Goal: Navigation & Orientation: Find specific page/section

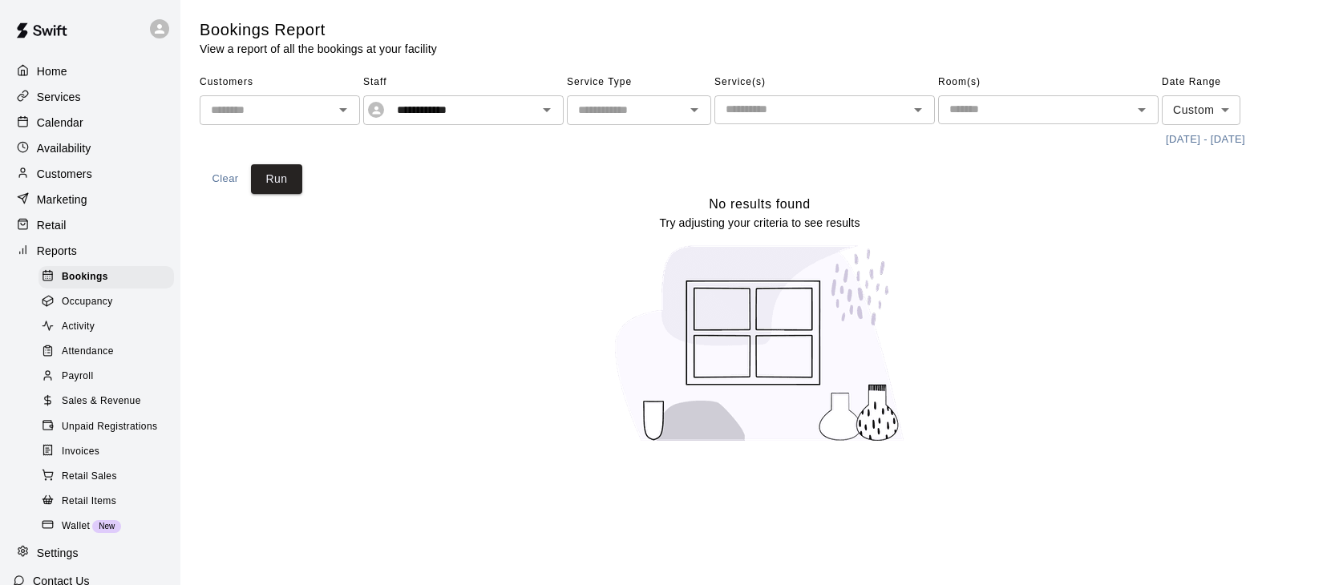
click at [59, 125] on p "Calendar" at bounding box center [60, 123] width 47 height 16
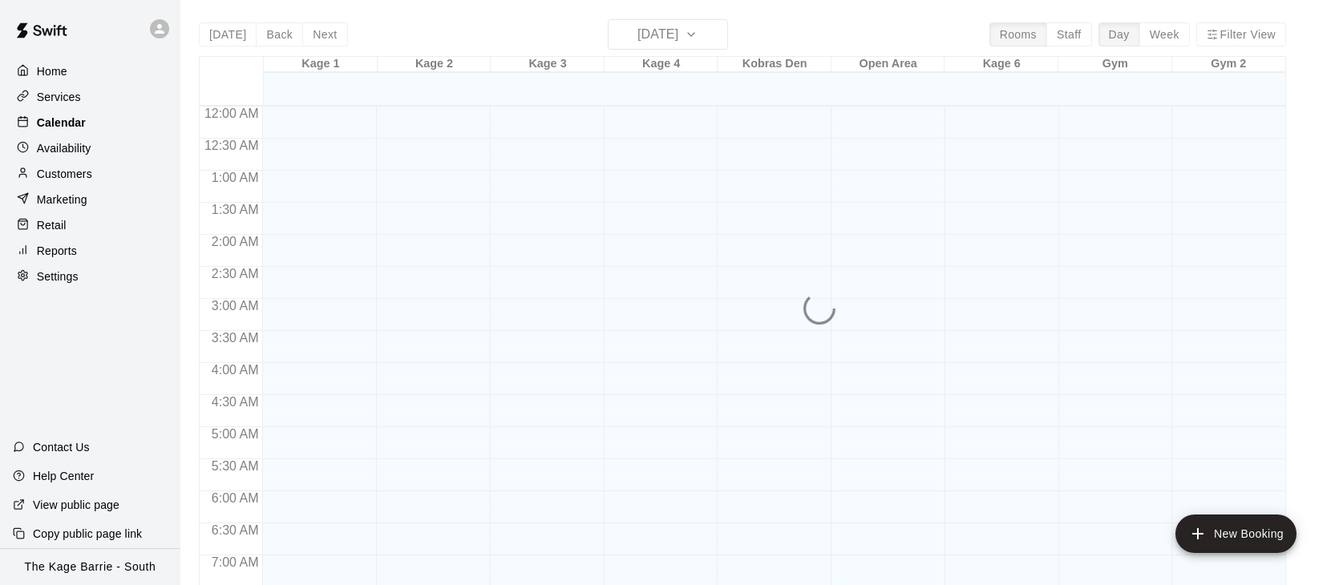
scroll to position [994, 0]
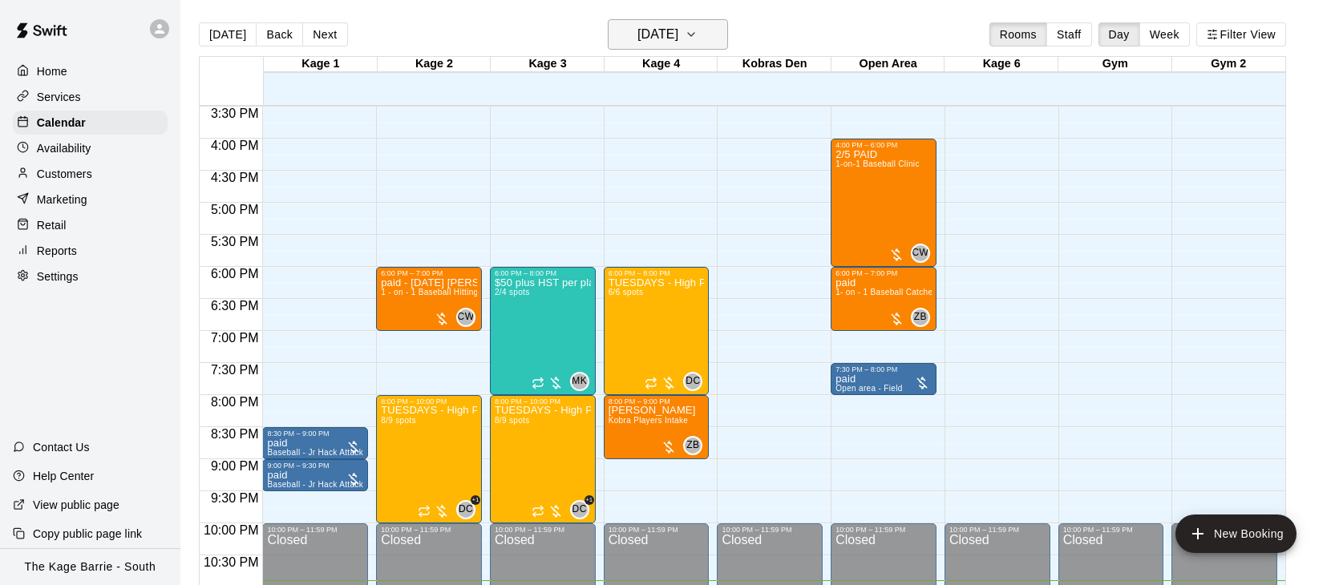
click at [698, 34] on icon "button" at bounding box center [691, 34] width 13 height 19
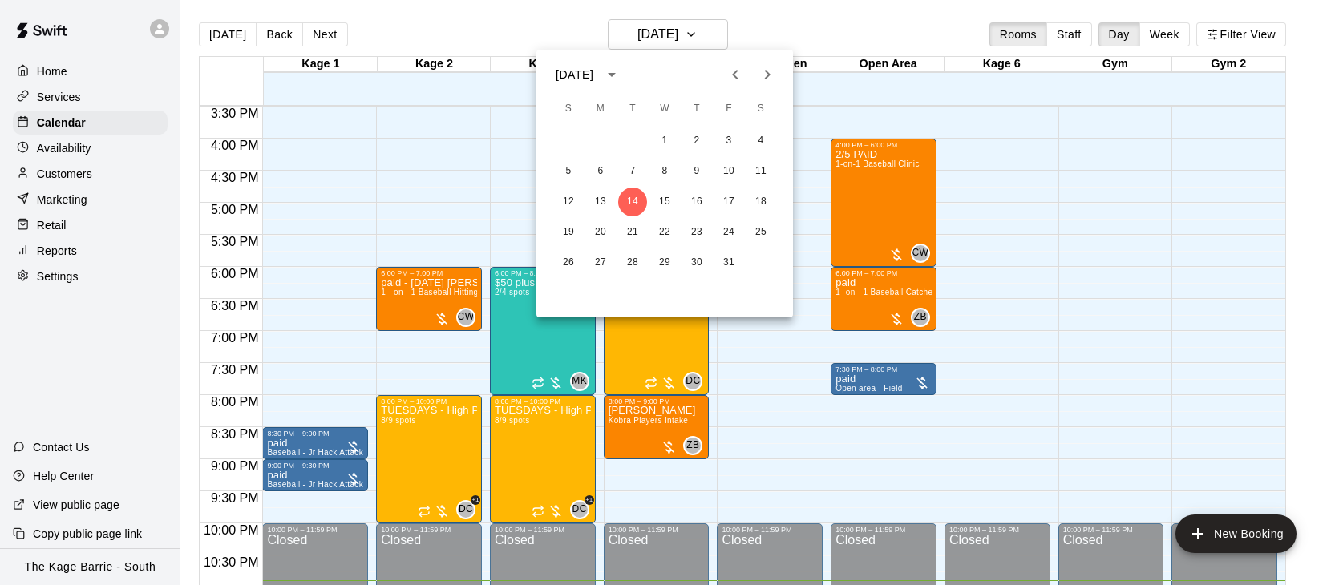
click at [775, 75] on icon "Next month" at bounding box center [767, 74] width 19 height 19
drag, startPoint x: 735, startPoint y: 80, endPoint x: 746, endPoint y: 83, distance: 10.7
click at [735, 80] on icon "Previous month" at bounding box center [735, 74] width 19 height 19
drag, startPoint x: 767, startPoint y: 75, endPoint x: 770, endPoint y: 107, distance: 32.2
click at [767, 75] on icon "Next month" at bounding box center [767, 74] width 19 height 19
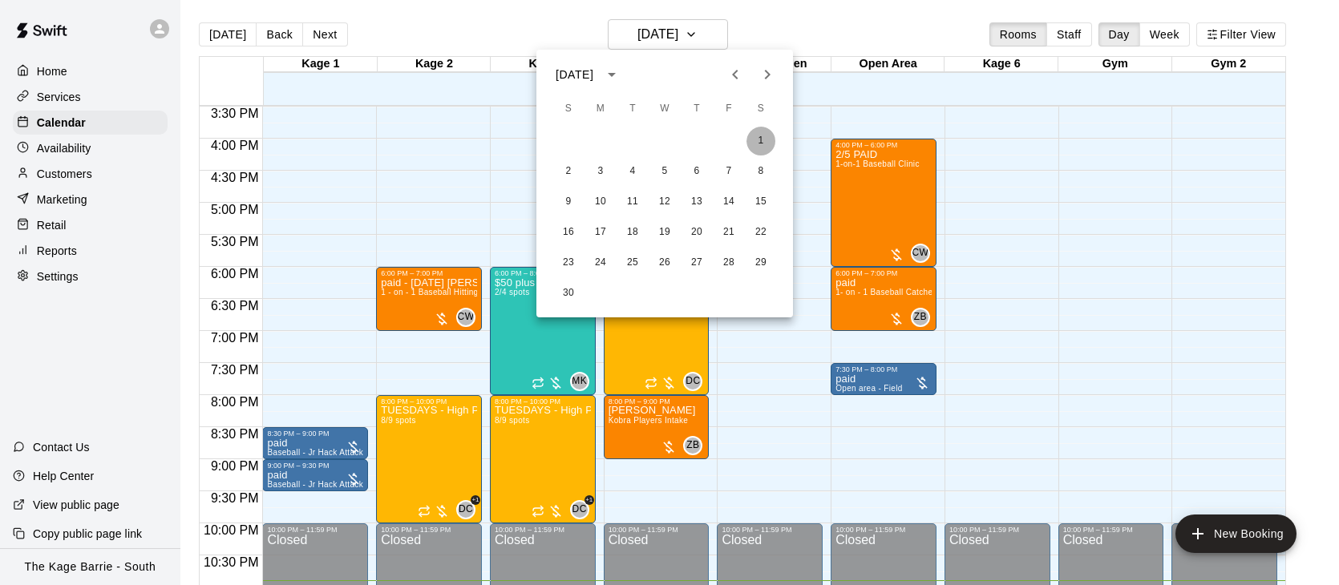
click at [763, 141] on button "1" at bounding box center [761, 141] width 29 height 29
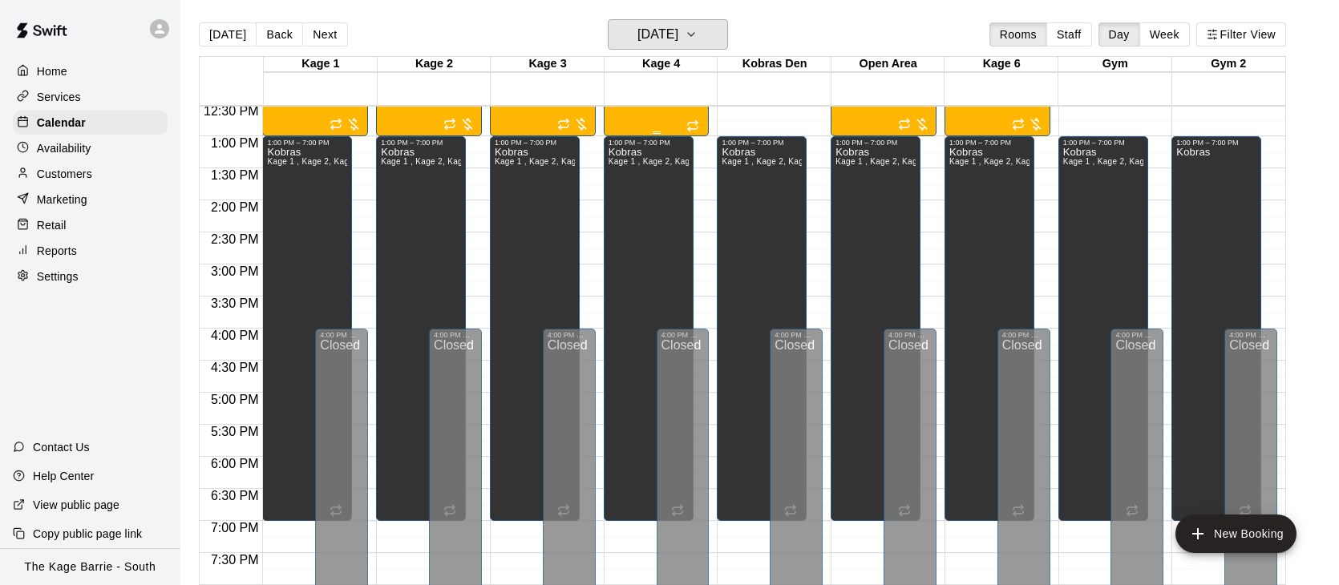
scroll to position [628, 0]
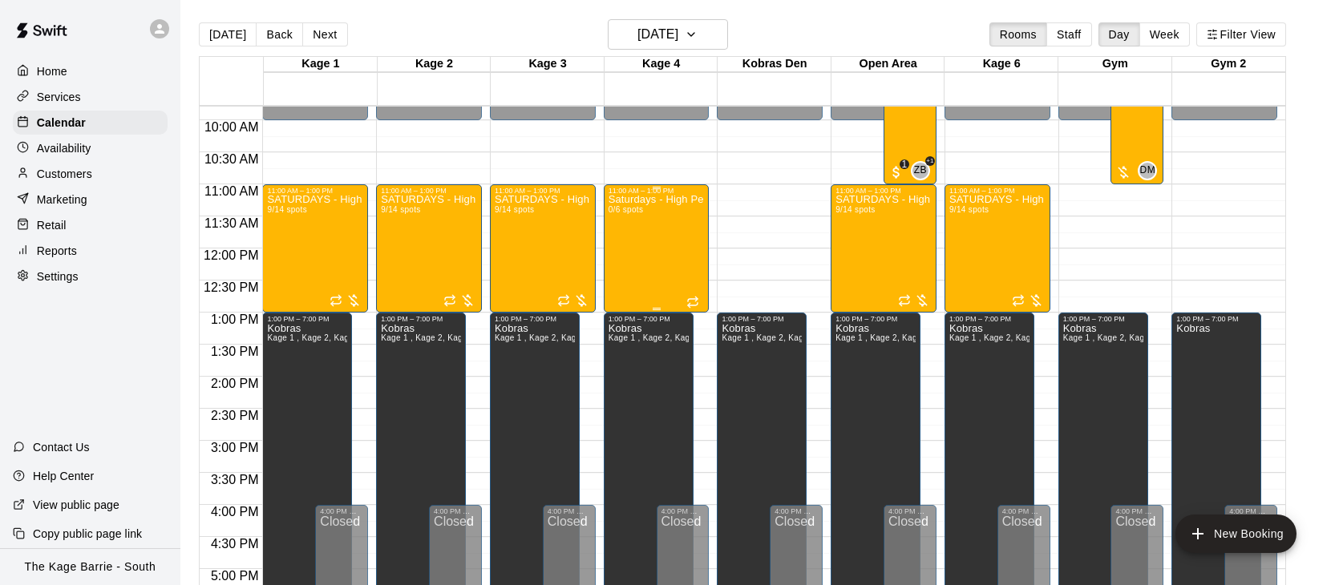
click at [658, 237] on div "Saturdays - High Performance Catchers Program - Baseball Program - 15U - 18U 0/…" at bounding box center [657, 487] width 96 height 585
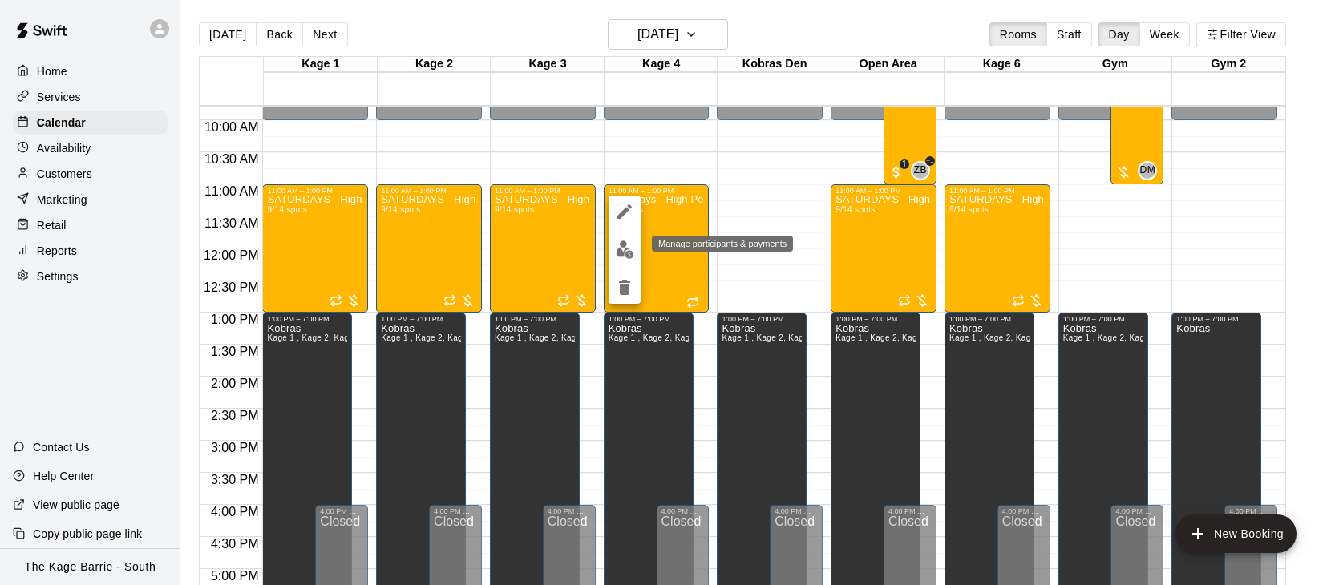
click at [634, 246] on button "edit" at bounding box center [625, 249] width 32 height 31
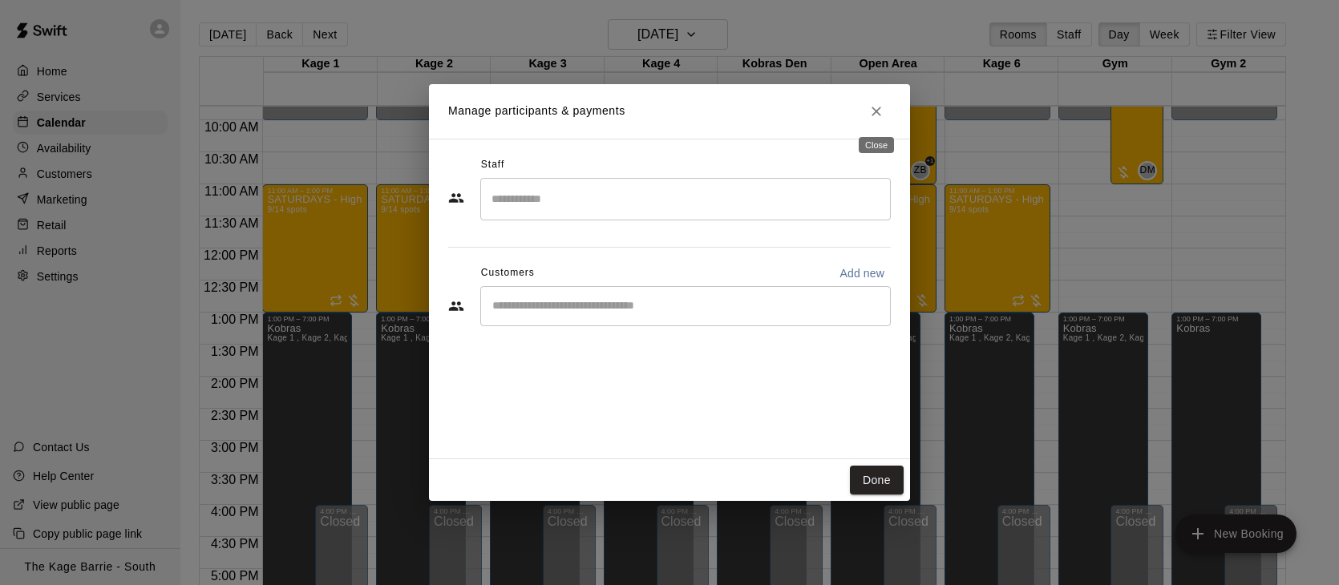
click at [883, 113] on icon "Close" at bounding box center [876, 111] width 16 height 16
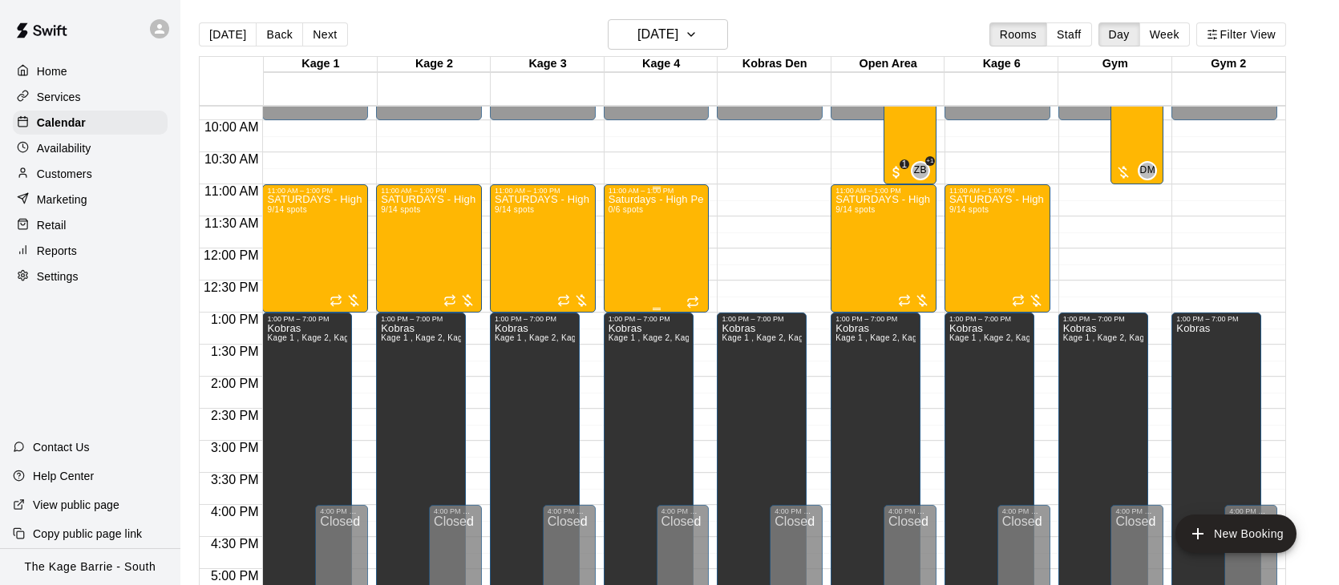
click at [647, 250] on div "Saturdays - High Performance Catchers Program - Baseball Program - 15U - 18U 0/…" at bounding box center [657, 487] width 96 height 585
click at [625, 209] on icon "edit" at bounding box center [624, 211] width 14 height 14
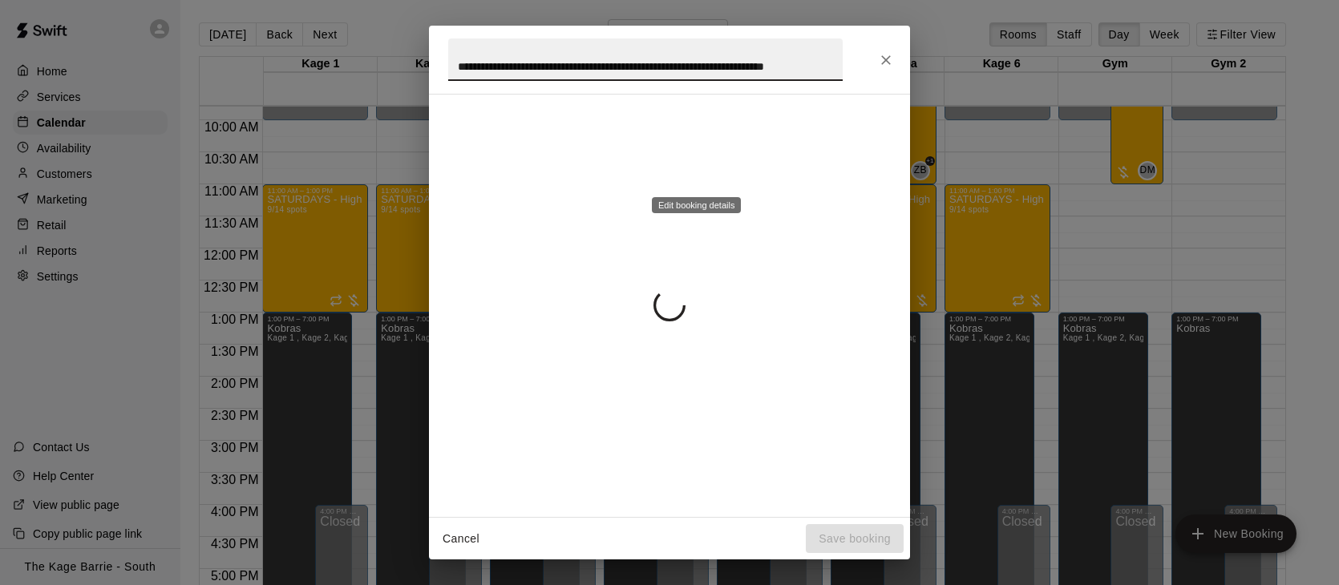
scroll to position [0, 64]
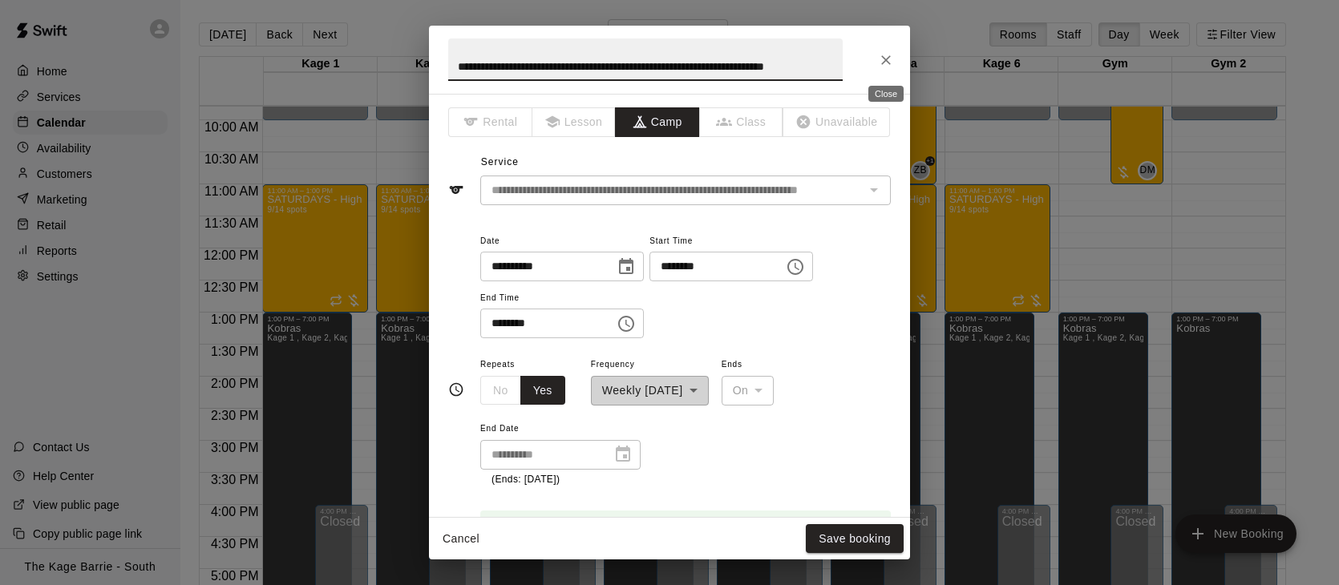
click at [881, 59] on icon "Close" at bounding box center [886, 60] width 16 height 16
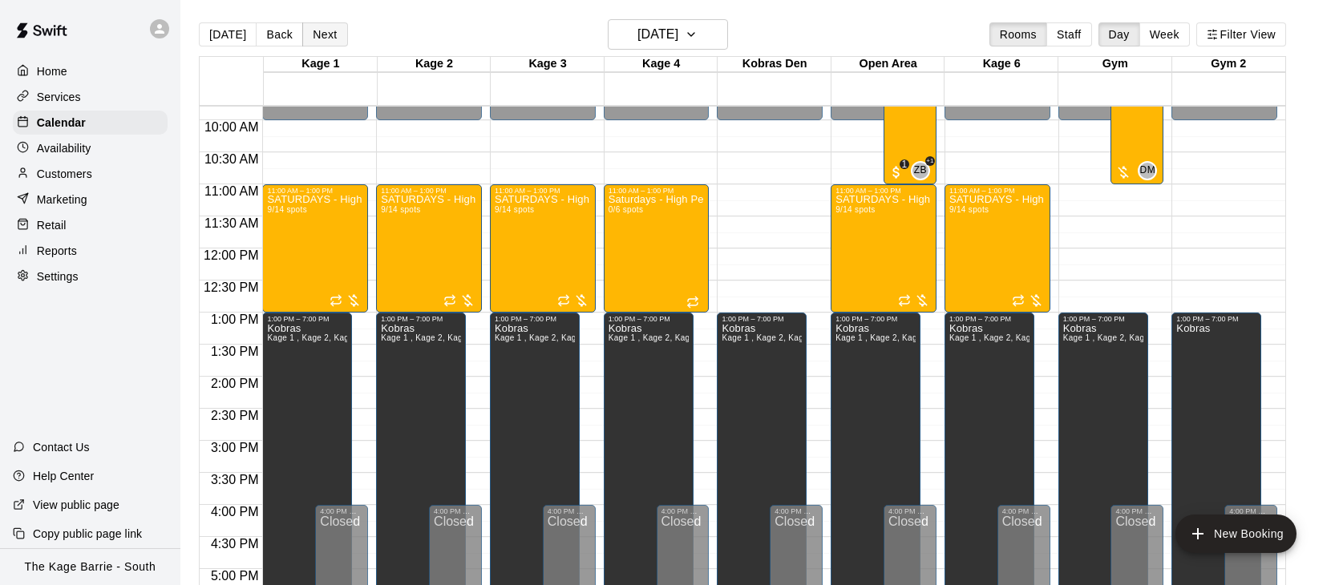
click at [322, 32] on button "Next" at bounding box center [324, 34] width 45 height 24
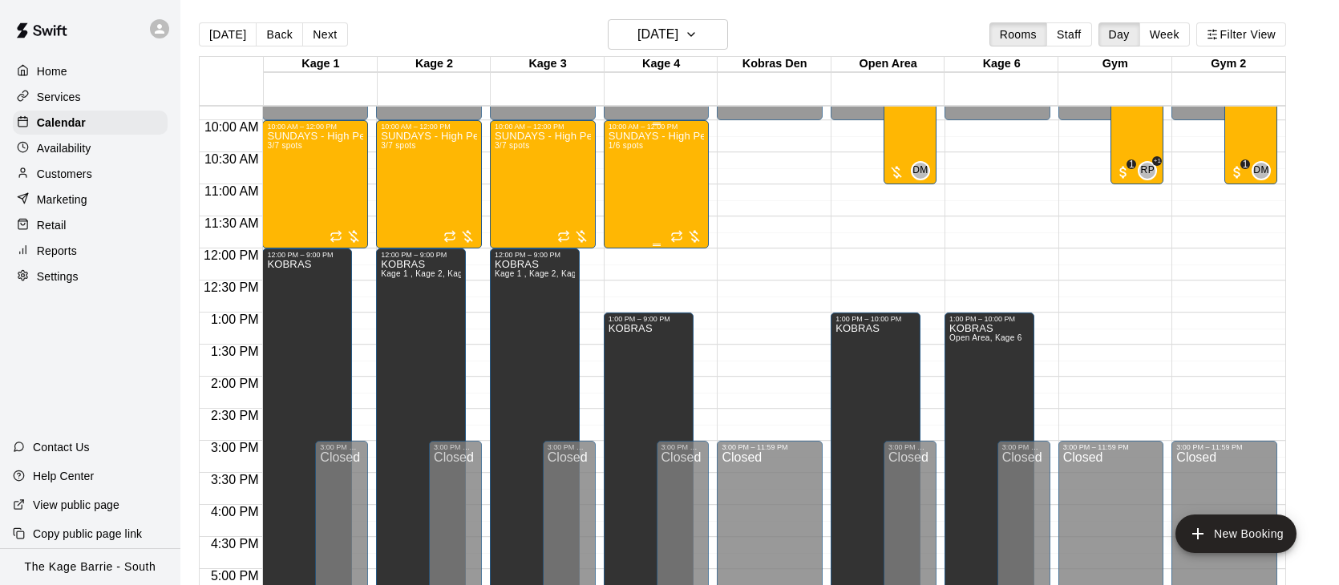
click at [669, 191] on div "SUNDAYS - High Performance Catchers Program - Baseball Program - 12U - 14U 1/6 …" at bounding box center [657, 423] width 96 height 585
click at [632, 184] on img "edit" at bounding box center [625, 185] width 18 height 18
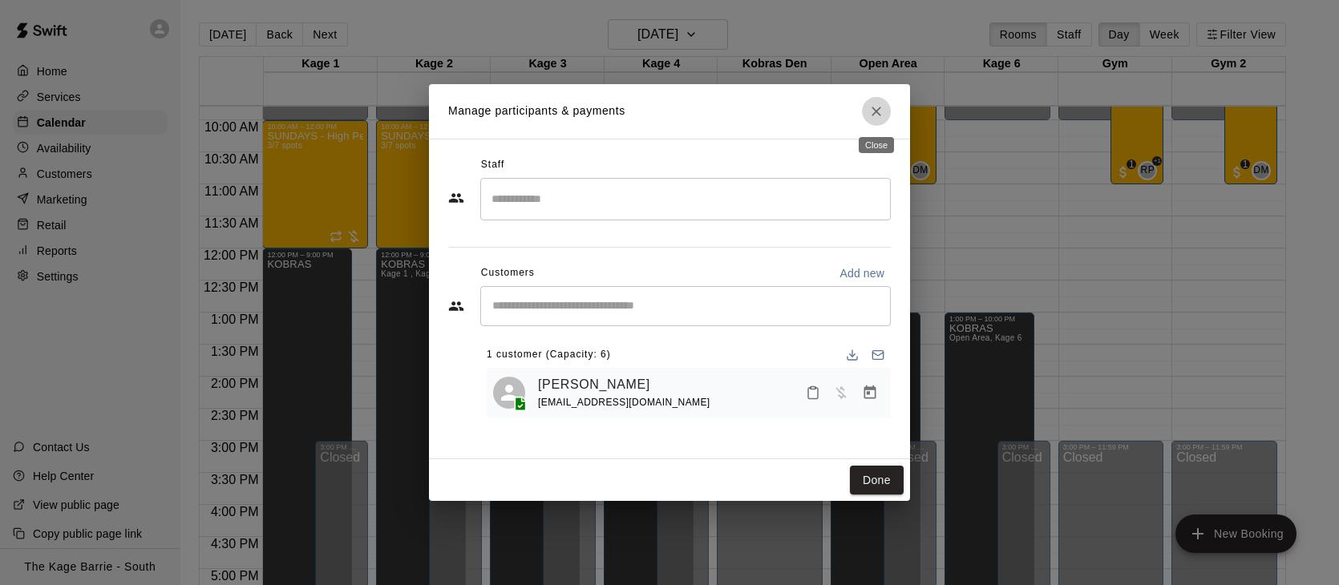
drag, startPoint x: 883, startPoint y: 111, endPoint x: 872, endPoint y: 111, distance: 11.2
click at [883, 111] on icon "Close" at bounding box center [876, 111] width 16 height 16
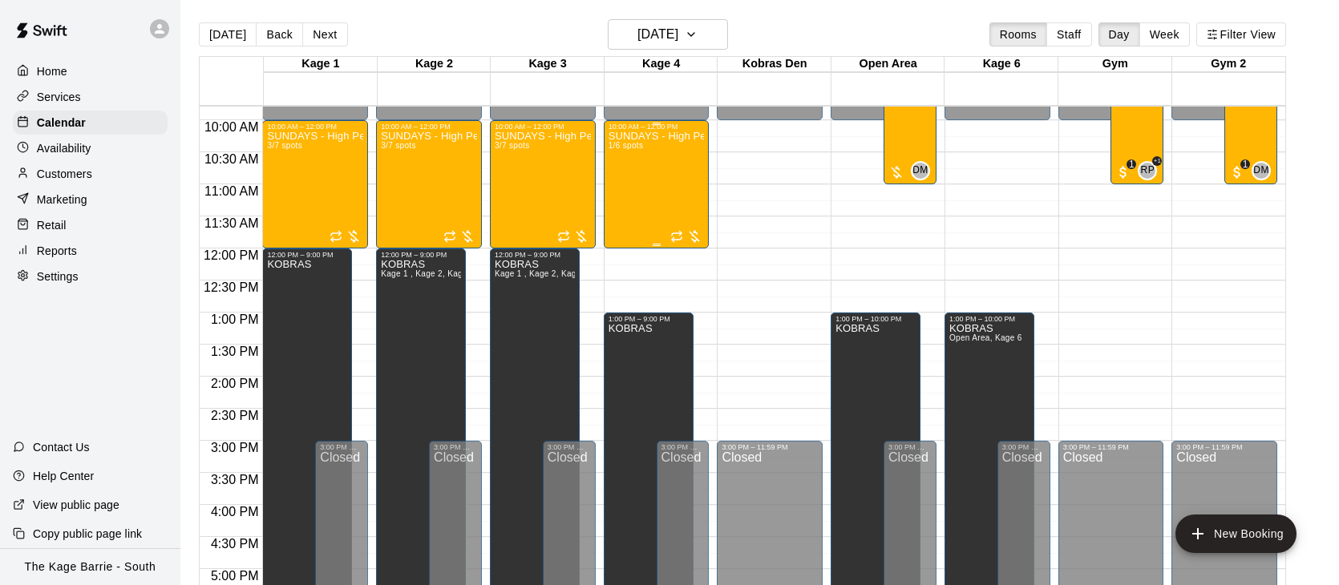
click at [628, 175] on div "SUNDAYS - High Performance Catchers Program - Baseball Program - 12U - 14U 1/6 …" at bounding box center [657, 423] width 96 height 585
click at [626, 148] on icon "edit" at bounding box center [624, 147] width 14 height 14
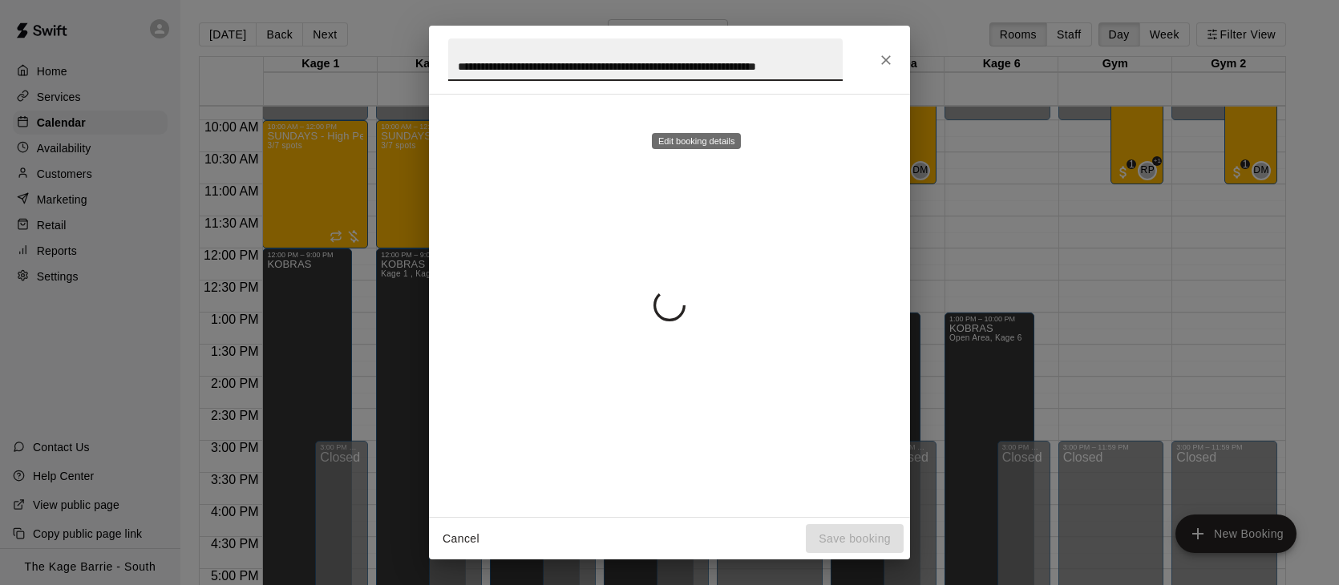
scroll to position [0, 67]
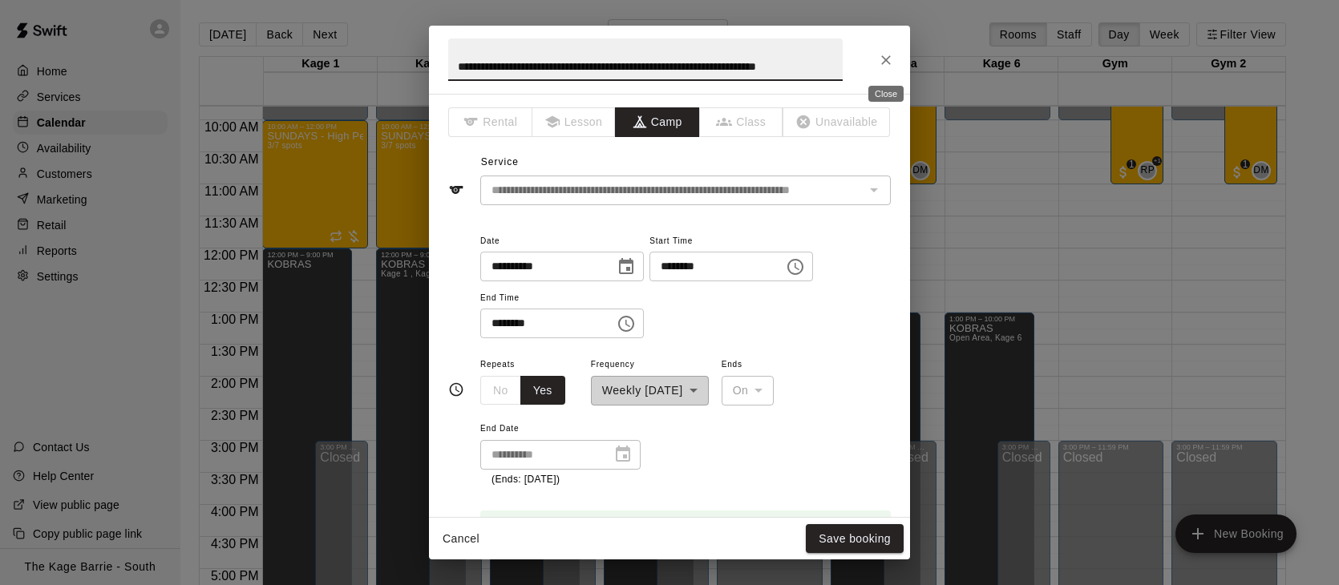
click at [888, 56] on icon "Close" at bounding box center [886, 60] width 10 height 10
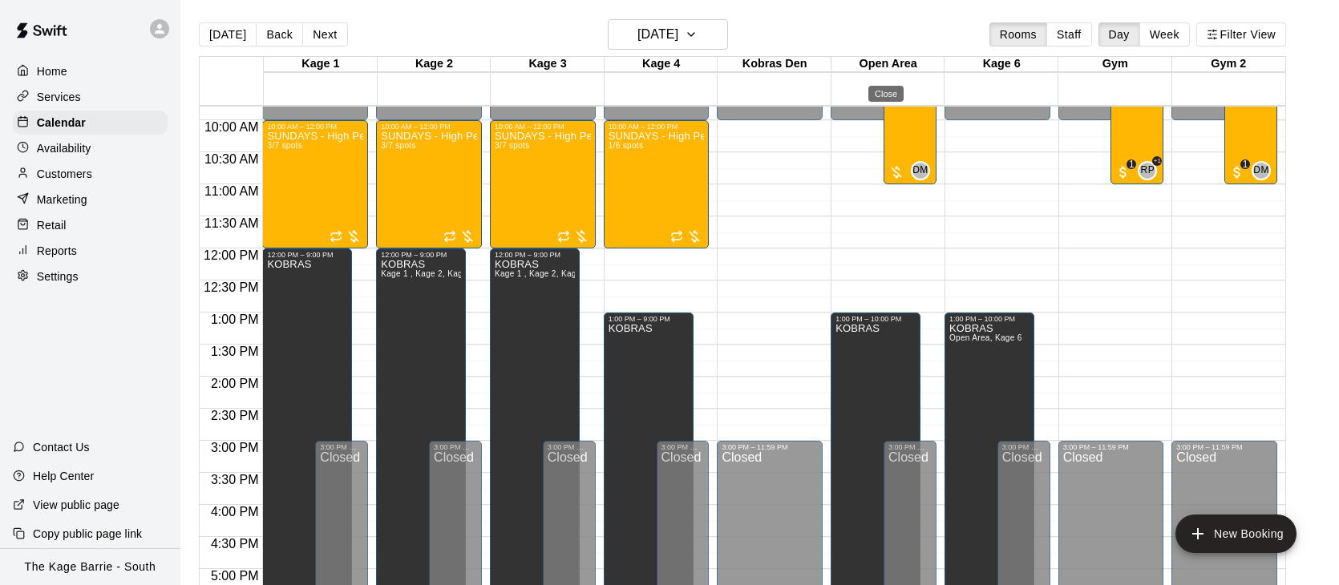
scroll to position [0, 0]
click at [270, 34] on button "Back" at bounding box center [279, 34] width 47 height 24
